Goal: Task Accomplishment & Management: Use online tool/utility

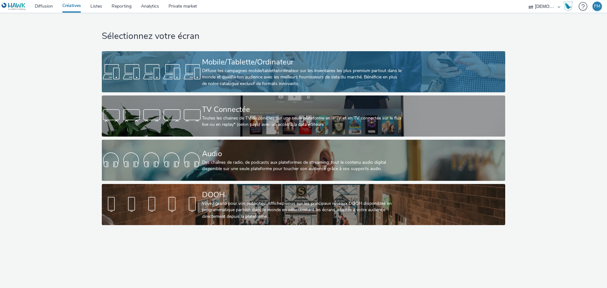
click at [250, 58] on div "Mobile/Tablette/Ordinateur" at bounding box center [302, 62] width 200 height 11
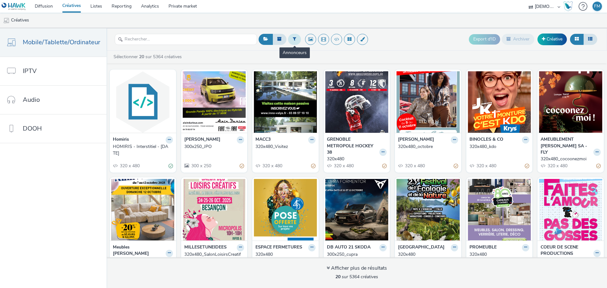
drag, startPoint x: 289, startPoint y: 37, endPoint x: 290, endPoint y: 43, distance: 6.3
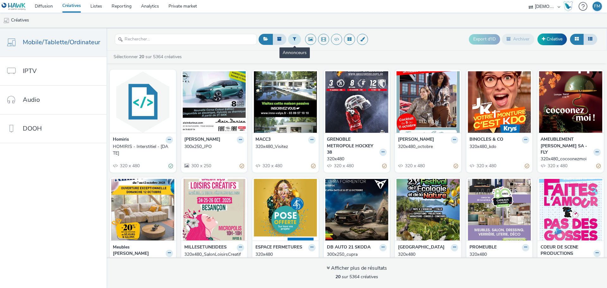
click at [289, 37] on button at bounding box center [294, 39] width 13 height 11
click at [304, 43] on input "text" at bounding box center [304, 42] width 1 height 6
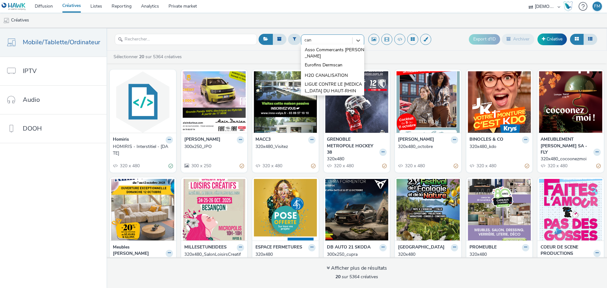
type input "can"
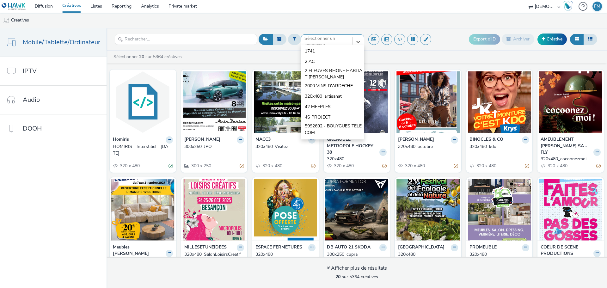
click at [332, 43] on div at bounding box center [326, 42] width 45 height 8
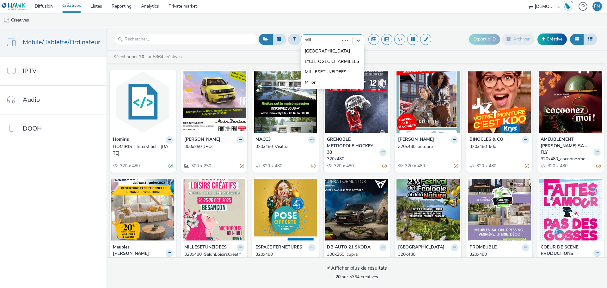
type input "mille"
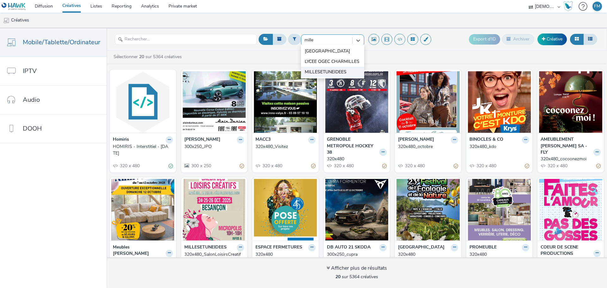
click at [327, 73] on span "MILLESETUNEIDEES" at bounding box center [326, 72] width 42 height 6
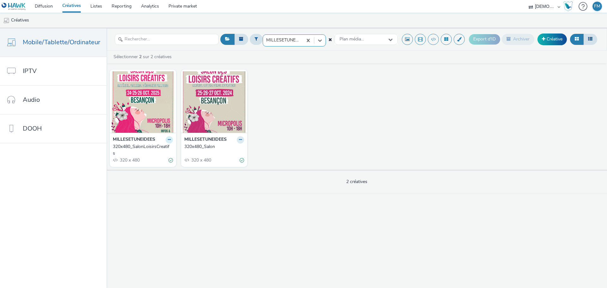
click at [168, 141] on icon at bounding box center [169, 140] width 3 height 4
click at [158, 153] on link "Modifier" at bounding box center [148, 150] width 47 height 13
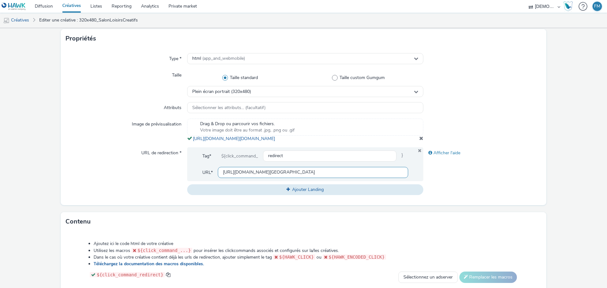
scroll to position [158, 0]
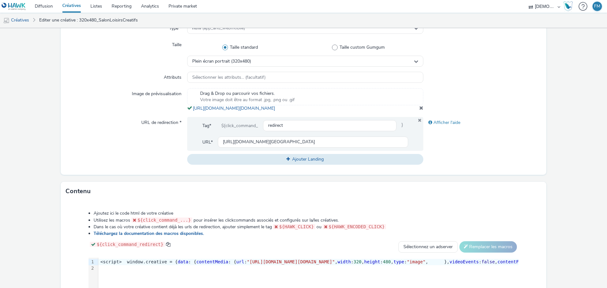
click at [419, 110] on span at bounding box center [421, 107] width 4 height 5
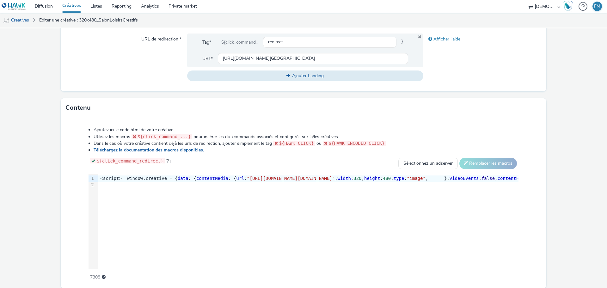
scroll to position [267, 0]
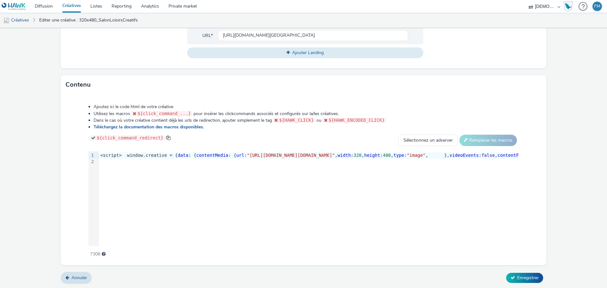
click at [520, 270] on form "Editer une créative Général Annonceur * MILLESETUNEIDEES Nom * 320x480_SalonLoi…" at bounding box center [303, 24] width 607 height 527
click at [522, 279] on span "Enregistrer" at bounding box center [527, 278] width 21 height 6
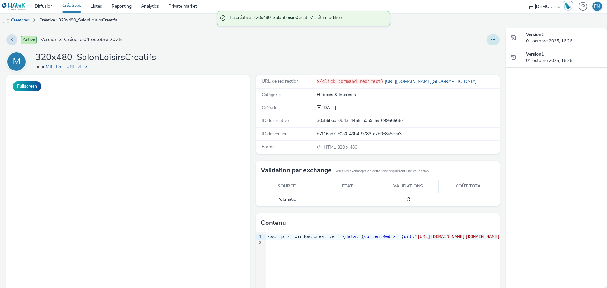
click at [496, 38] on div "Activé Version 3 - Créée le 01 octobre 2025 M 320x480_SalonLoisirsCreatifs pour…" at bounding box center [253, 158] width 506 height 260
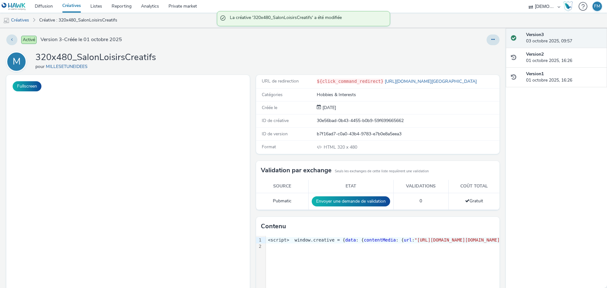
click at [479, 42] on div at bounding box center [400, 39] width 197 height 11
click at [486, 43] on button at bounding box center [492, 39] width 13 height 11
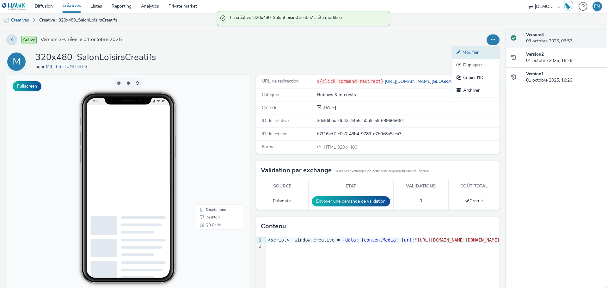
click at [484, 51] on link "Modifier" at bounding box center [475, 52] width 47 height 13
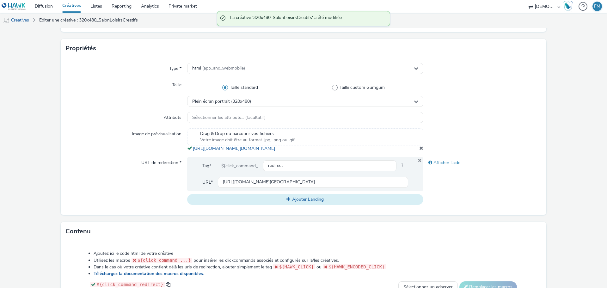
scroll to position [158, 0]
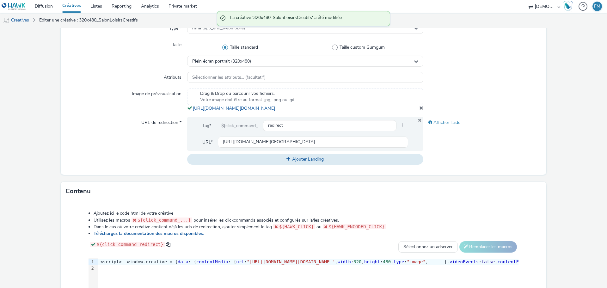
click at [246, 110] on link "[URL][DOMAIN_NAME][DOMAIN_NAME]" at bounding box center [235, 108] width 85 height 6
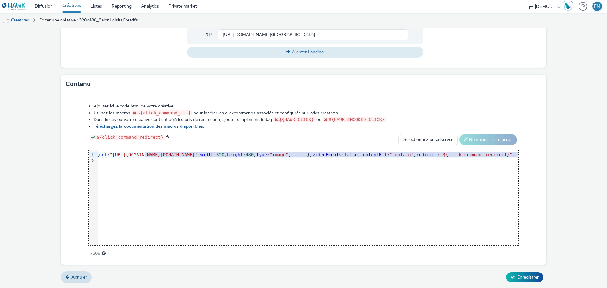
scroll to position [0, 180]
drag, startPoint x: 283, startPoint y: 153, endPoint x: 490, endPoint y: 155, distance: 207.0
click at [155, 155] on span ""[URL][DOMAIN_NAME][DOMAIN_NAME]"" at bounding box center [111, 154] width 88 height 5
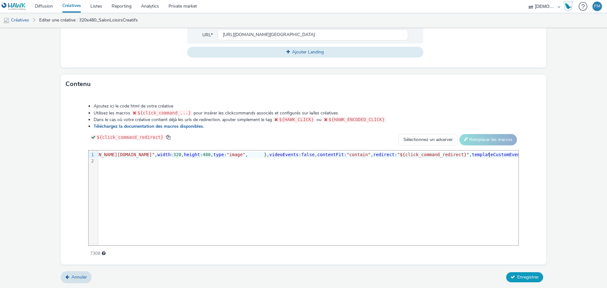
click at [519, 276] on span "Enregistrer" at bounding box center [527, 277] width 21 height 6
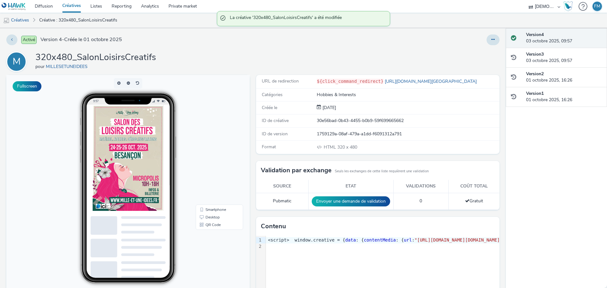
click at [83, 7] on link "Créatives" at bounding box center [72, 6] width 28 height 13
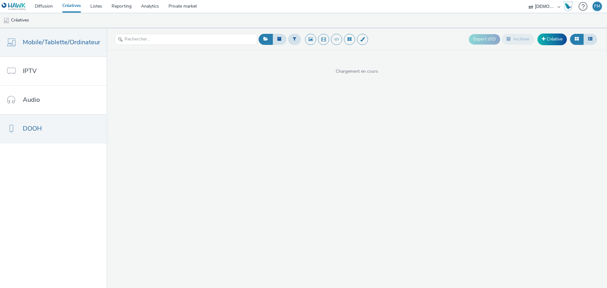
click at [74, 129] on link "DOOH" at bounding box center [53, 128] width 107 height 28
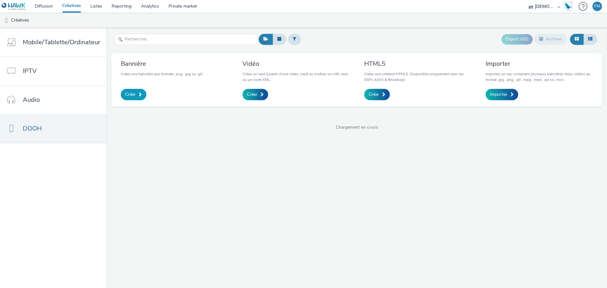
click at [139, 95] on span at bounding box center [140, 94] width 3 height 4
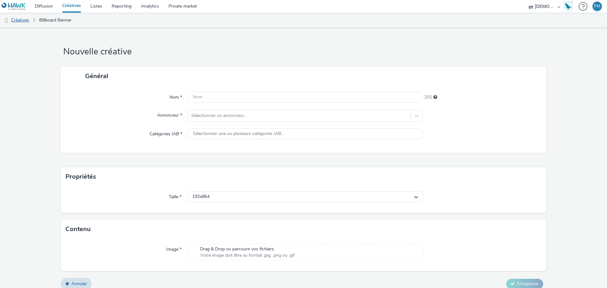
click at [27, 21] on link "Créatives" at bounding box center [16, 20] width 32 height 15
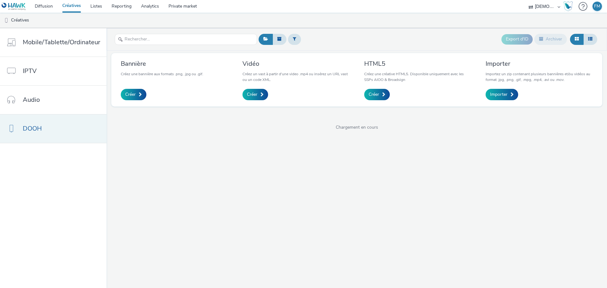
click at [46, 132] on link "DOOH" at bounding box center [53, 128] width 107 height 28
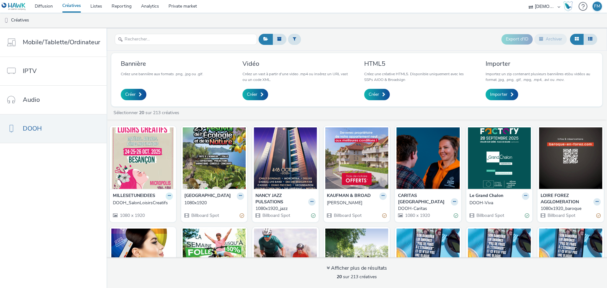
click at [168, 195] on icon at bounding box center [169, 196] width 3 height 4
click at [153, 208] on link "Modifier" at bounding box center [148, 207] width 47 height 13
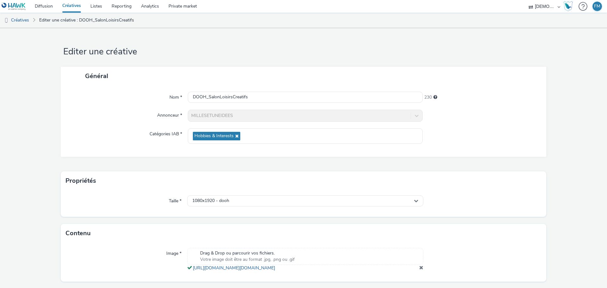
scroll to position [23, 0]
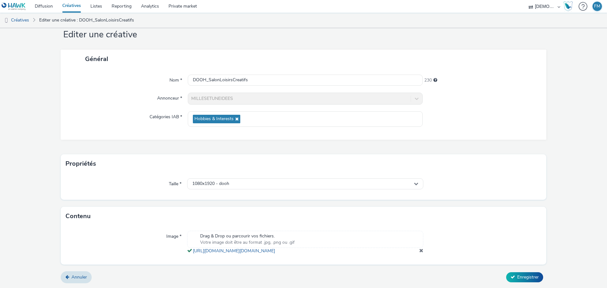
click at [419, 249] on span at bounding box center [421, 250] width 4 height 5
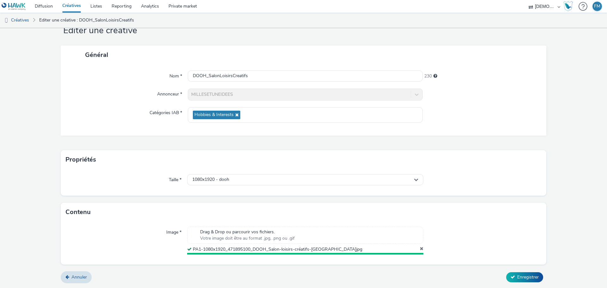
scroll to position [20, 0]
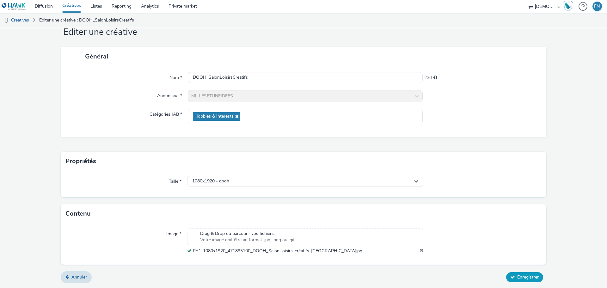
click at [511, 275] on button "Enregistrer" at bounding box center [524, 277] width 37 height 10
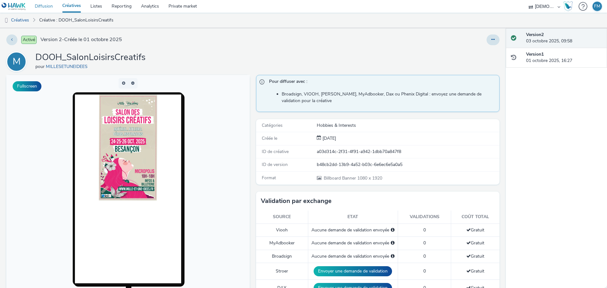
click at [46, 5] on link "Diffusion" at bounding box center [43, 6] width 27 height 13
